Goal: Task Accomplishment & Management: Use online tool/utility

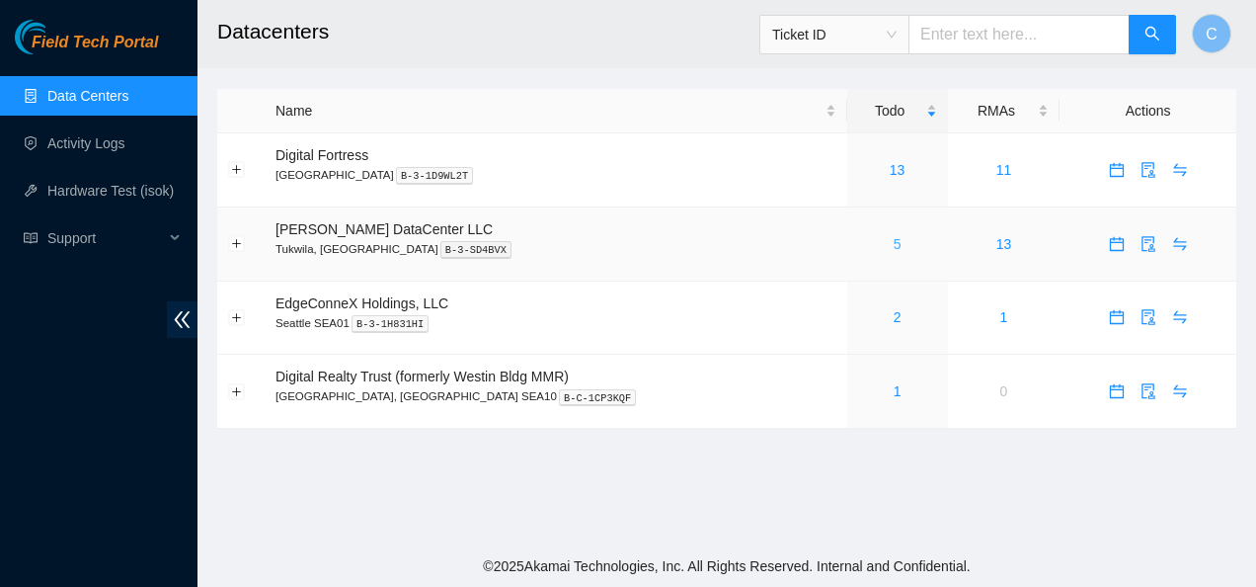
click at [894, 236] on link "5" at bounding box center [898, 244] width 8 height 16
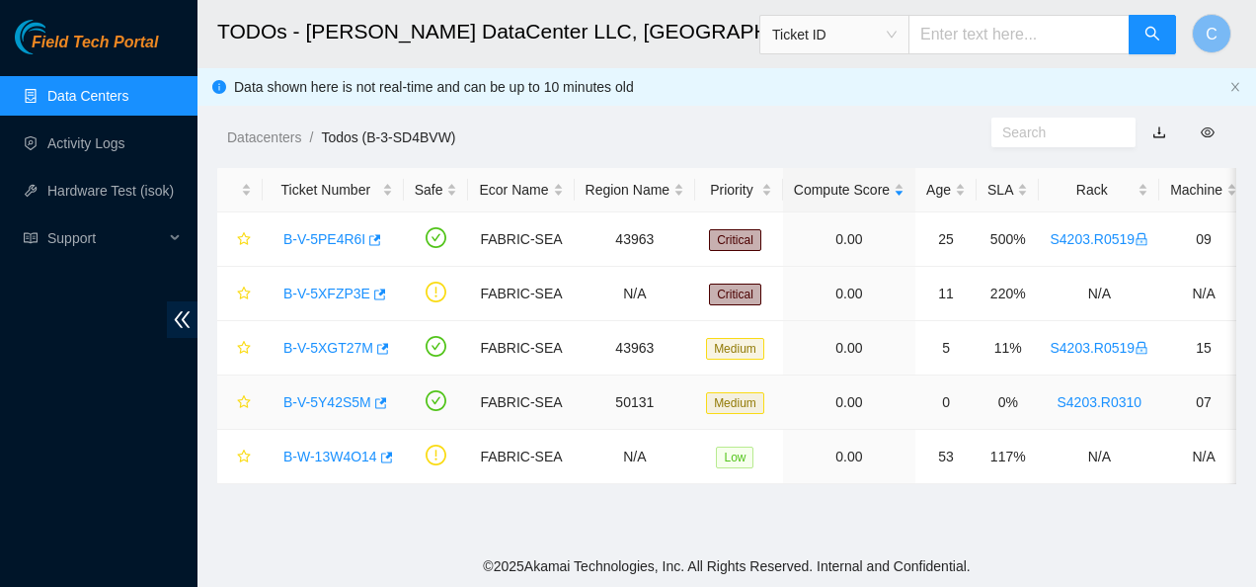
click at [340, 396] on link "B-V-5Y42S5M" at bounding box center [327, 402] width 88 height 16
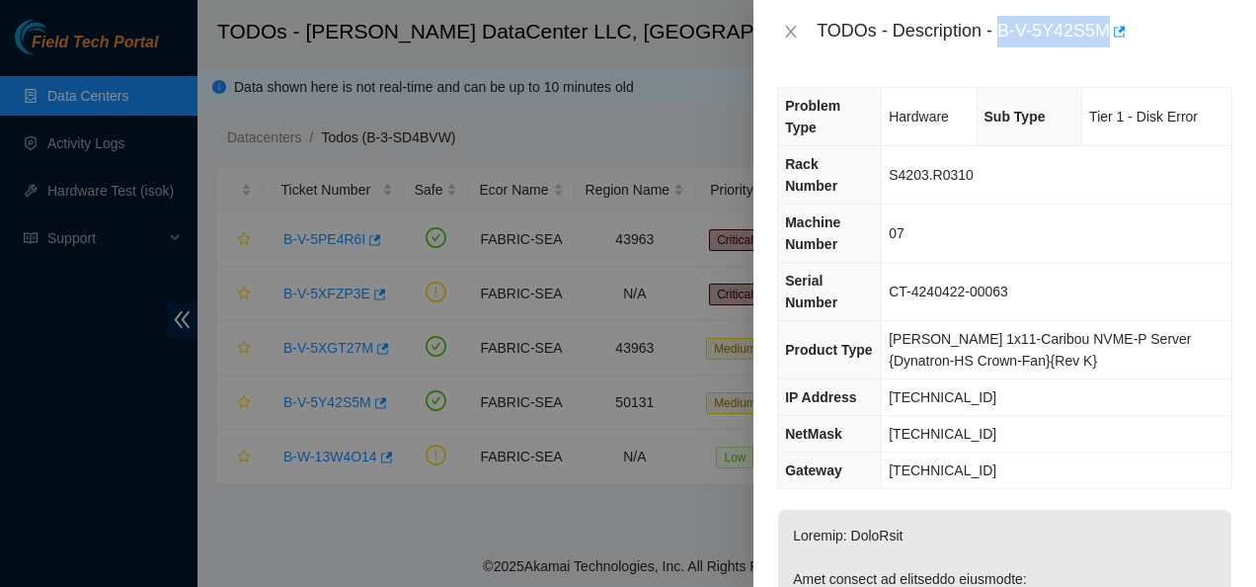
drag, startPoint x: 998, startPoint y: 30, endPoint x: 1151, endPoint y: 55, distance: 155.2
click at [1151, 55] on div "TODOs - Description - B-V-5Y42S5M" at bounding box center [1005, 31] width 503 height 63
copy div "B-V-5Y42S5M"
